Goal: Navigation & Orientation: Go to known website

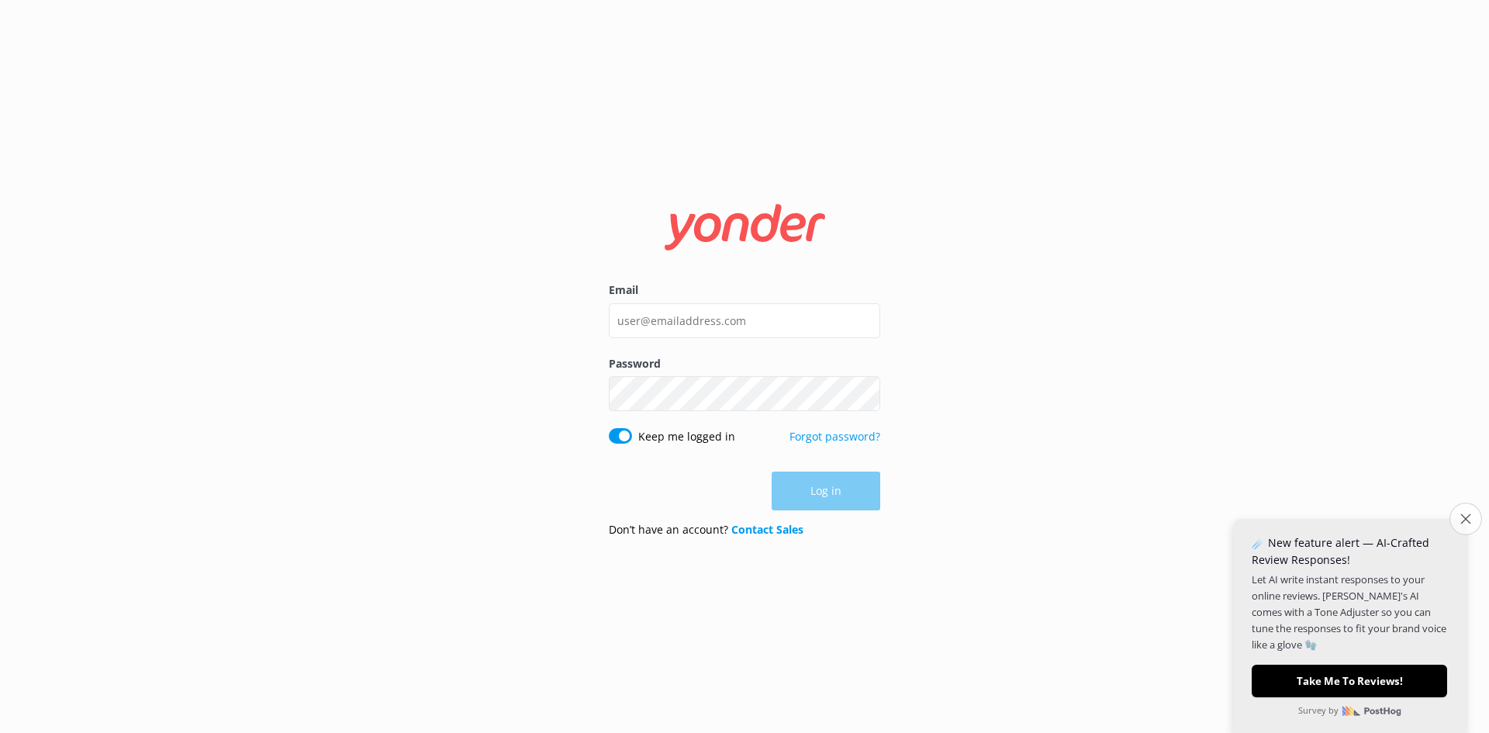
click at [1463, 520] on icon "Close survey" at bounding box center [1466, 519] width 10 height 10
